Goal: Task Accomplishment & Management: Manage account settings

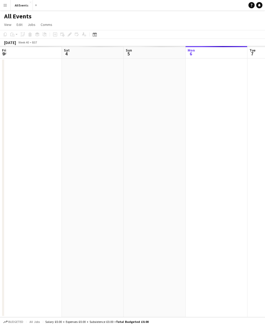
scroll to position [0, 124]
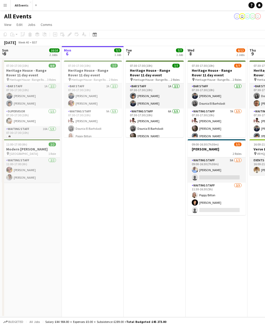
click at [18, 7] on button "All Events Close" at bounding box center [22, 5] width 22 height 10
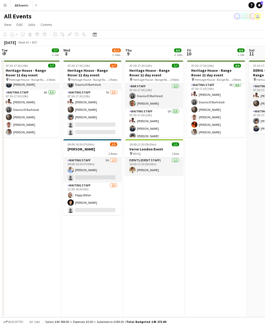
scroll to position [0, 165]
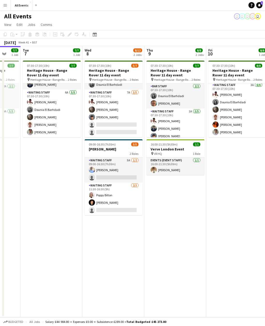
click at [259, 6] on icon "Notifications" at bounding box center [259, 5] width 3 height 3
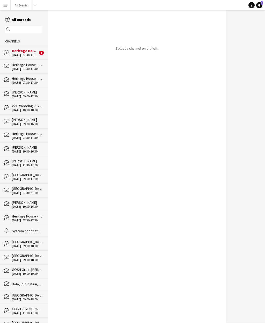
click at [36, 53] on div "Heritage House - Range Rover 11 day event" at bounding box center [25, 50] width 26 height 5
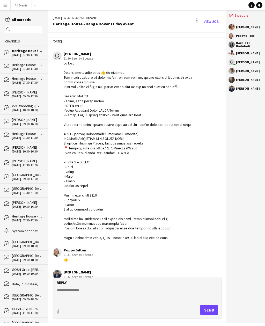
scroll to position [145, 0]
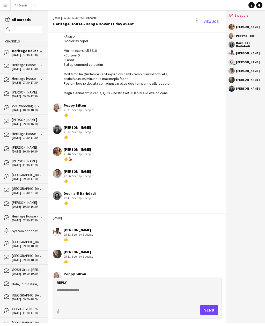
click at [33, 53] on div "Heritage House - Range Rover 11 day event" at bounding box center [27, 50] width 31 height 5
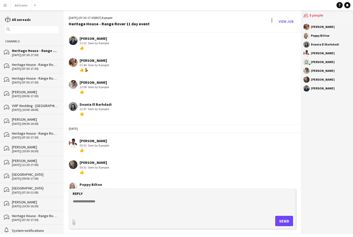
scroll to position [228, 0]
click at [162, 202] on textarea at bounding box center [183, 205] width 222 height 13
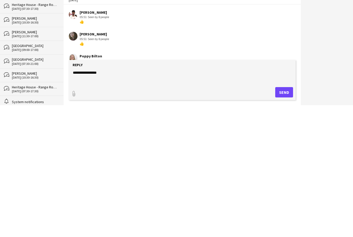
type textarea "**********"
click at [265, 216] on button "Send" at bounding box center [284, 221] width 18 height 10
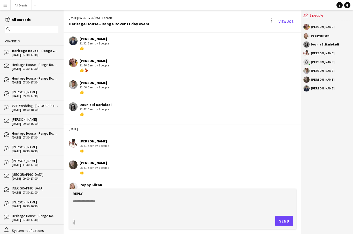
scroll to position [250, 0]
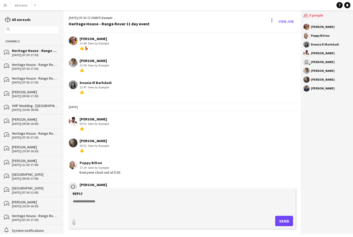
click at [22, 1] on button "All Events Close" at bounding box center [21, 5] width 21 height 10
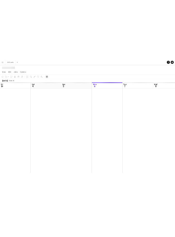
scroll to position [0, 124]
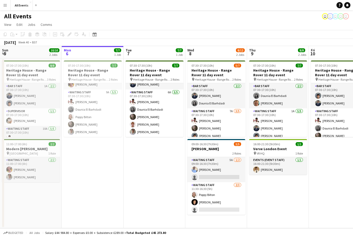
click at [162, 51] on app-board-header-date "Tue 7 7/7 1 Job" at bounding box center [155, 52] width 62 height 12
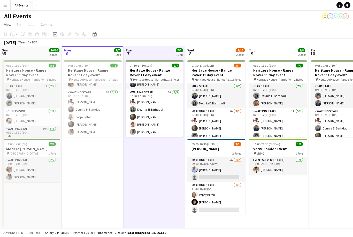
click at [162, 70] on h3 "Heritage House - Range Rover 11 day event" at bounding box center [155, 72] width 58 height 9
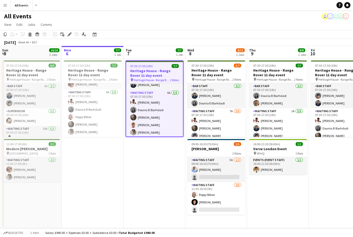
click at [49, 25] on span "Comms" at bounding box center [47, 24] width 12 height 5
click at [65, 47] on link "Create chat" at bounding box center [59, 46] width 43 height 11
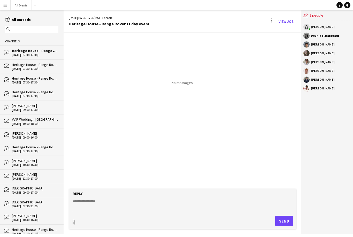
click at [116, 212] on textarea at bounding box center [183, 205] width 222 height 13
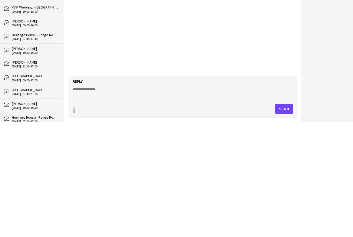
click at [100, 199] on textarea at bounding box center [183, 205] width 222 height 13
paste textarea "**********"
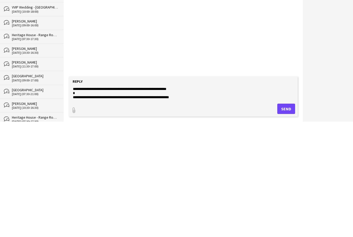
scroll to position [153, 0]
type textarea "**********"
click at [175, 216] on button "Send" at bounding box center [286, 221] width 18 height 10
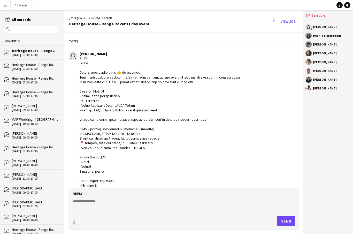
scroll to position [0, 0]
click at [23, 5] on button "All Events Close" at bounding box center [21, 5] width 21 height 10
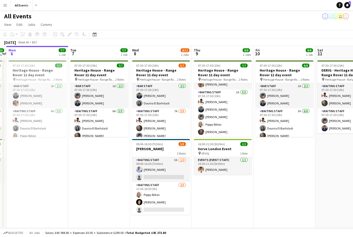
scroll to position [19, 0]
click at [175, 119] on app-card-role "Waiting Staff 1A [DATE] 07:30-17:30 (10h) [PERSON_NAME] [PERSON_NAME] [PERSON_N…" at bounding box center [223, 113] width 58 height 48
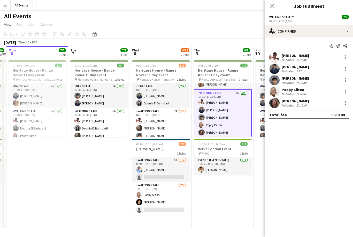
click at [175, 79] on div at bounding box center [346, 80] width 6 height 6
click at [175, 137] on span "Remove" at bounding box center [329, 139] width 32 height 5
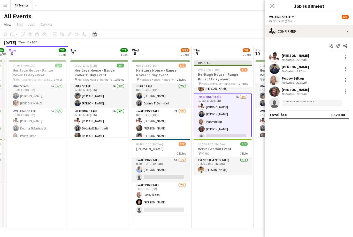
click at [175, 35] on app-toolbar "Copy Paste Paste Command V Paste with crew Command Shift V Paste linked Job [GE…" at bounding box center [176, 34] width 353 height 9
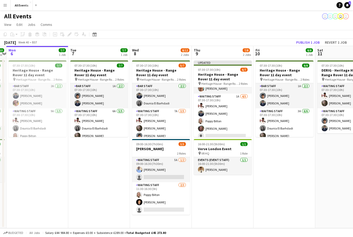
click at [175, 42] on button "Publish 1 job" at bounding box center [308, 42] width 28 height 7
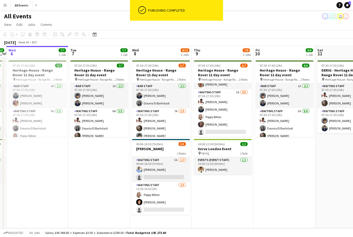
click at [175, 127] on app-card-role "Waiting Staff 1A [DATE] 07:30-17:30 (10h) [PERSON_NAME] [PERSON_NAME] [PERSON_N…" at bounding box center [223, 113] width 58 height 48
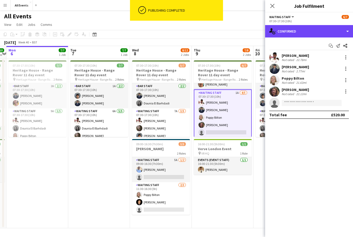
click at [175, 32] on div "single-neutral-actions-check-2 Confirmed" at bounding box center [309, 31] width 88 height 12
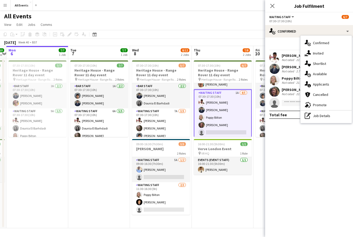
click at [175, 84] on span "Applicants" at bounding box center [321, 84] width 16 height 5
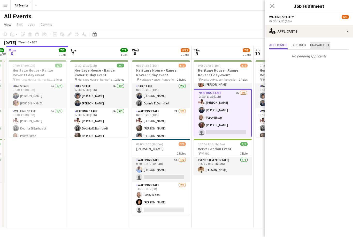
click at [175, 44] on span "Unavailable" at bounding box center [320, 45] width 20 height 4
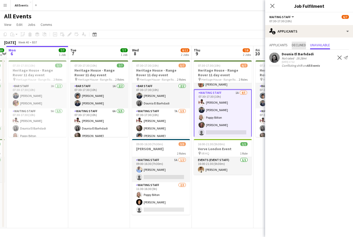
click at [175, 44] on span "Declined" at bounding box center [299, 45] width 14 height 4
click at [175, 46] on span "Applicants" at bounding box center [278, 45] width 18 height 4
click at [175, 28] on app-page-menu "View Day view expanded Day view collapsed Month view Date picker Jump to [DATE]…" at bounding box center [176, 25] width 353 height 10
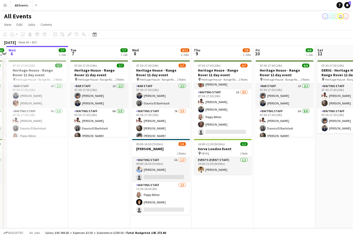
click at [173, 200] on app-card-role "Waiting Staff [DATE] 11:30-16:30 (5h) [PERSON_NAME] [PERSON_NAME] single-neutra…" at bounding box center [161, 198] width 58 height 33
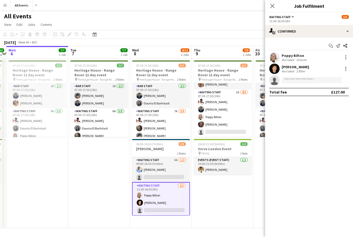
click at [175, 71] on div at bounding box center [346, 69] width 6 height 6
click at [175, 129] on span "Remove" at bounding box center [329, 128] width 32 height 5
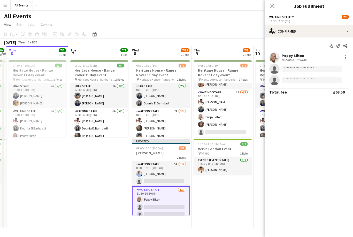
click at [175, 196] on app-date-cell "07:30-17:30 (10h) 6/7 Heritage House - Range Rover 11 day event pin Heritage Ho…" at bounding box center [223, 143] width 62 height 170
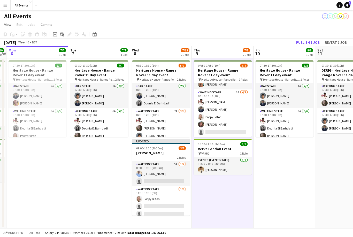
click at [175, 39] on button "Publish 1 job" at bounding box center [308, 42] width 28 height 7
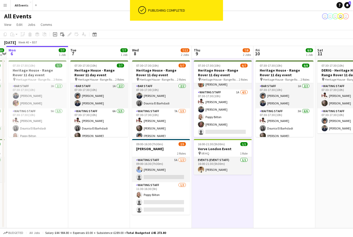
click at [174, 173] on app-card-role "Waiting Staff 5A [DATE] 09:00-16:30 (7h30m) [PERSON_NAME] single-neutral-actions" at bounding box center [161, 169] width 58 height 25
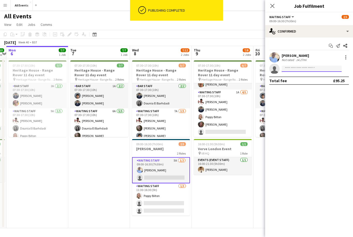
click at [175, 66] on input at bounding box center [312, 69] width 60 height 6
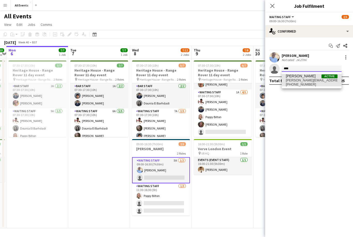
type input "****"
click at [175, 81] on span "[PERSON_NAME][EMAIL_ADDRESS][DOMAIN_NAME]" at bounding box center [312, 80] width 52 height 4
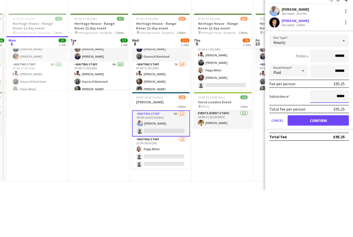
click at [175, 136] on input "*****" at bounding box center [329, 142] width 39 height 13
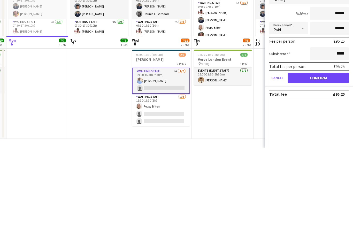
click at [175, 162] on button "Confirm" at bounding box center [318, 167] width 61 height 10
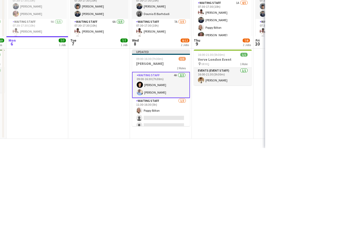
scroll to position [17, 0]
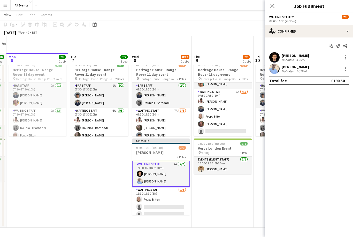
click at [175, 184] on app-date-cell "07:30-17:30 (10h) 6/7 Heritage House - Range Rover 11 day event pin Heritage Ho…" at bounding box center [223, 143] width 62 height 170
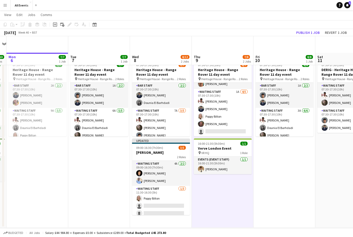
click at [175, 32] on button "Publish 1 job" at bounding box center [308, 32] width 28 height 7
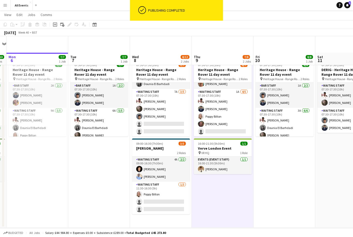
scroll to position [19, 0]
click at [175, 102] on app-card-role "Waiting Staff 7A [DATE] 07:30-17:30 (10h) [PERSON_NAME] [PERSON_NAME] Arya [PER…" at bounding box center [161, 113] width 58 height 48
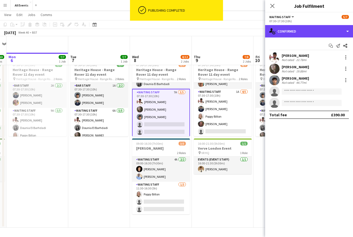
click at [175, 33] on div "single-neutral-actions-check-2 Confirmed" at bounding box center [309, 31] width 88 height 12
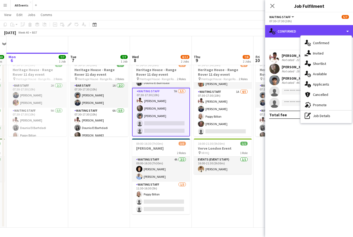
scroll to position [20, 0]
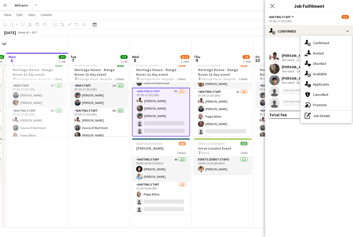
click at [175, 84] on div "single-neutral-actions-information Applicants" at bounding box center [326, 84] width 51 height 10
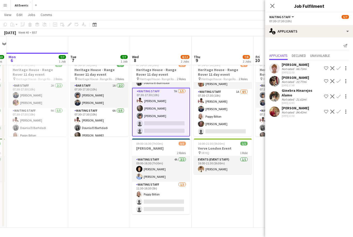
click at [175, 186] on app-card-role "Waiting Staff [DATE] 11:30-16:30 (5h) [PERSON_NAME] single-neutral-actions sing…" at bounding box center [161, 198] width 58 height 33
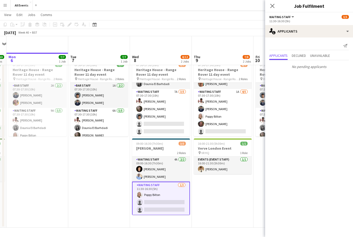
click at [175, 157] on app-card-role "Waiting Staff 4A [DATE] 09:00-16:30 (7h30m) [PERSON_NAME] [PERSON_NAME]" at bounding box center [161, 169] width 58 height 25
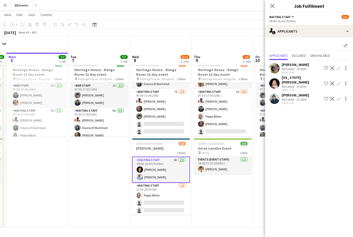
click at [175, 98] on div at bounding box center [274, 99] width 10 height 10
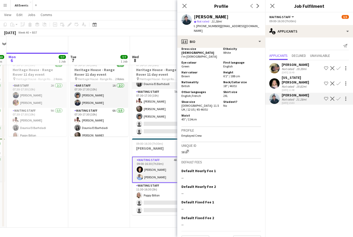
scroll to position [276, 0]
click at [175, 236] on button "Next" at bounding box center [247, 241] width 28 height 10
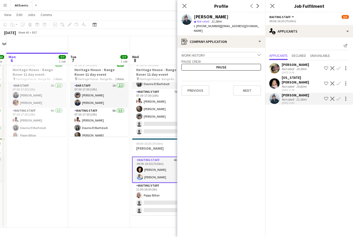
click at [175, 89] on button "Next" at bounding box center [247, 90] width 28 height 10
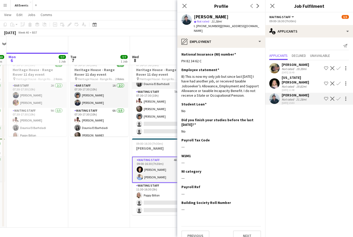
click at [175, 231] on button "Next" at bounding box center [247, 236] width 28 height 10
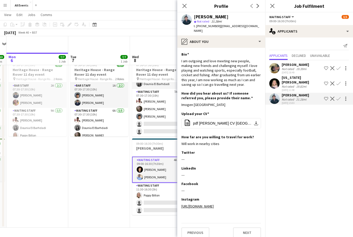
click at [175, 228] on button "Next" at bounding box center [247, 233] width 28 height 10
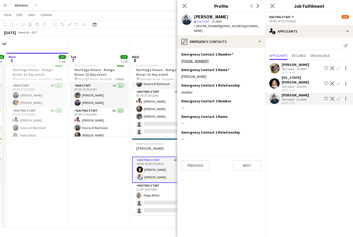
click at [175, 161] on button "Next" at bounding box center [247, 165] width 28 height 10
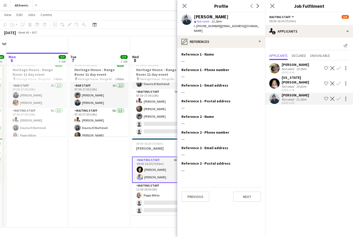
click at [175, 194] on button "Next" at bounding box center [247, 197] width 28 height 10
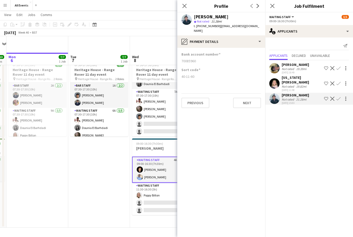
click at [175, 98] on button "Next" at bounding box center [247, 103] width 28 height 10
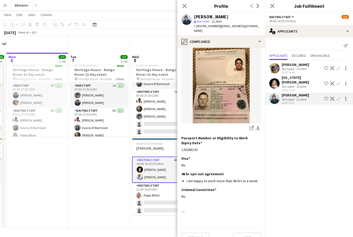
scroll to position [47, 0]
click at [175, 233] on button "Next" at bounding box center [247, 238] width 28 height 10
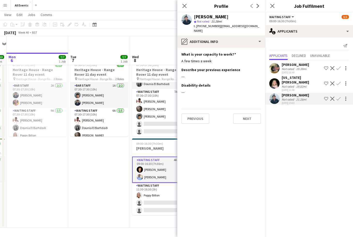
scroll to position [0, 0]
click at [175, 115] on button "Next" at bounding box center [247, 119] width 28 height 10
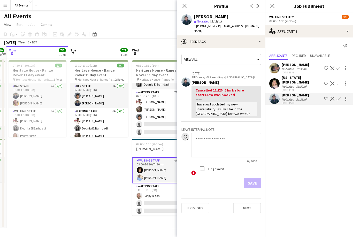
scroll to position [17, 0]
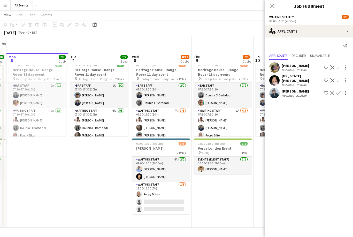
click at [175, 12] on app-page-menu "View Day view expanded Day view collapsed Month view Date picker Jump to [DATE]…" at bounding box center [176, 15] width 353 height 10
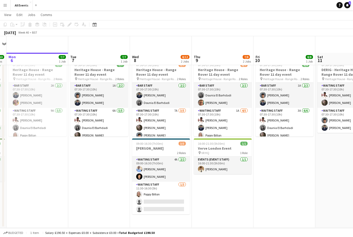
click at [175, 6] on app-navbar "Menu Boards Boards Boards All jobs Status Workforce Workforce My Workforce Recr…" at bounding box center [176, 5] width 353 height 10
click at [175, 7] on link "Notifications 4" at bounding box center [347, 5] width 6 height 6
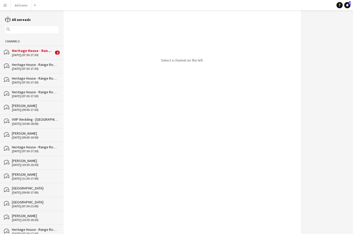
click at [41, 55] on div "[DATE] (07:30-17:30)" at bounding box center [33, 55] width 42 height 4
